Goal: Transaction & Acquisition: Purchase product/service

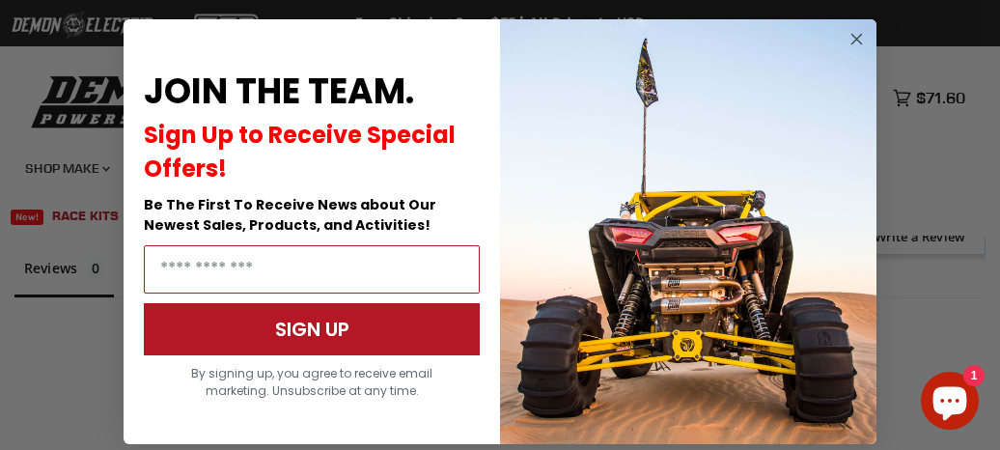
scroll to position [1349, 0]
